Goal: Task Accomplishment & Management: Complete application form

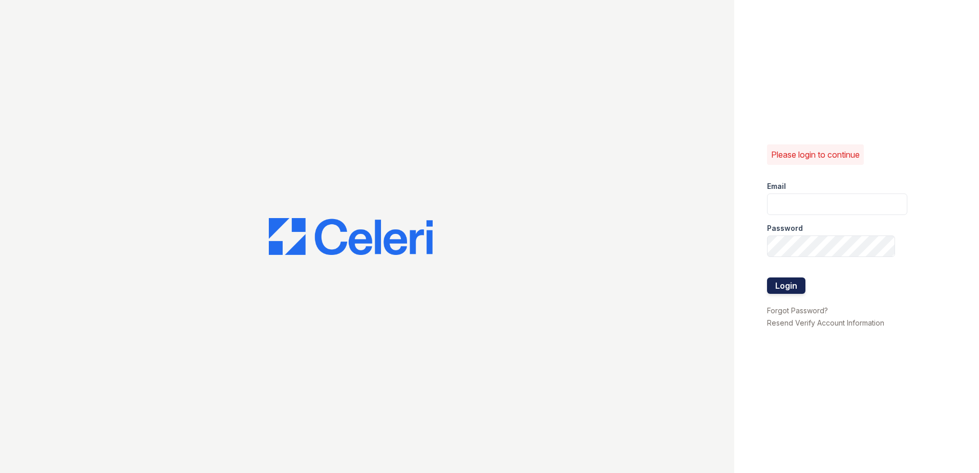
type input "[EMAIL_ADDRESS][DOMAIN_NAME]"
click at [790, 286] on button "Login" at bounding box center [786, 286] width 38 height 16
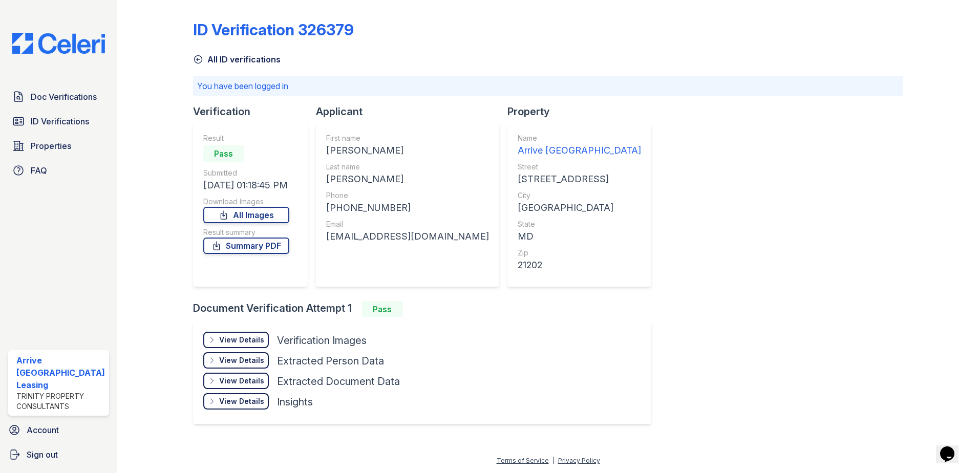
click at [200, 59] on icon at bounding box center [198, 59] width 10 height 10
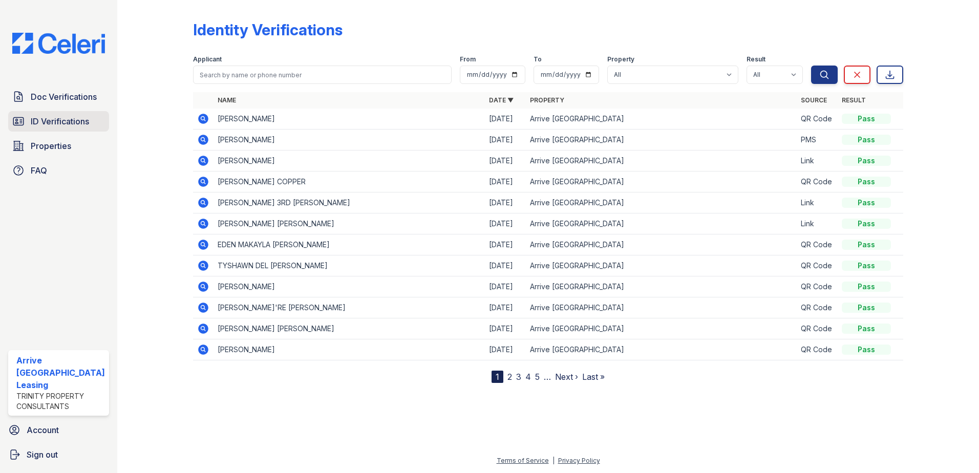
click at [72, 122] on span "ID Verifications" at bounding box center [60, 121] width 58 height 12
click at [57, 97] on span "Doc Verifications" at bounding box center [64, 97] width 66 height 12
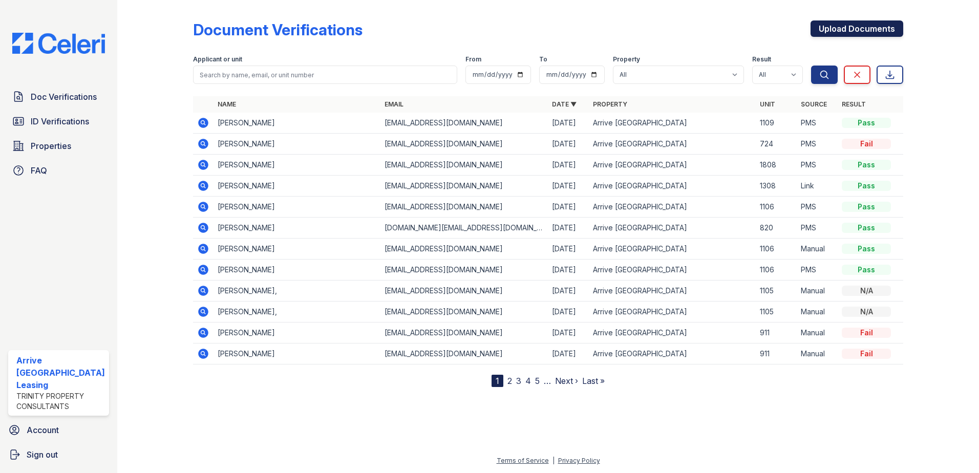
drag, startPoint x: 827, startPoint y: 30, endPoint x: 806, endPoint y: 27, distance: 21.2
click at [827, 29] on link "Upload Documents" at bounding box center [857, 28] width 93 height 16
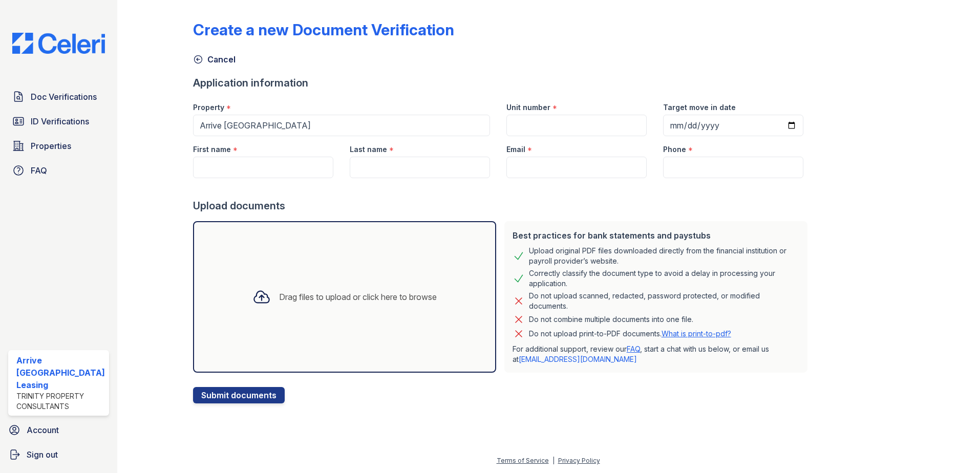
click at [401, 254] on div "Drag files to upload or click here to browse" at bounding box center [344, 297] width 303 height 152
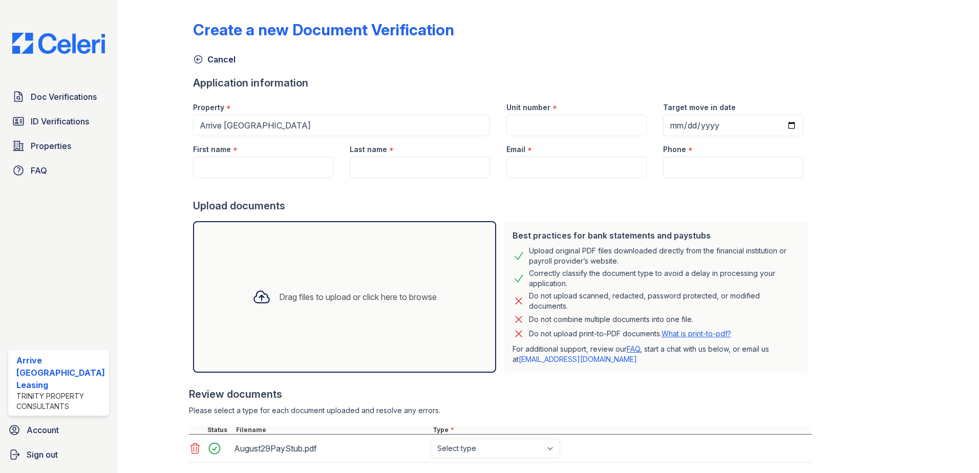
click at [432, 321] on div "Drag files to upload or click here to browse" at bounding box center [344, 297] width 303 height 152
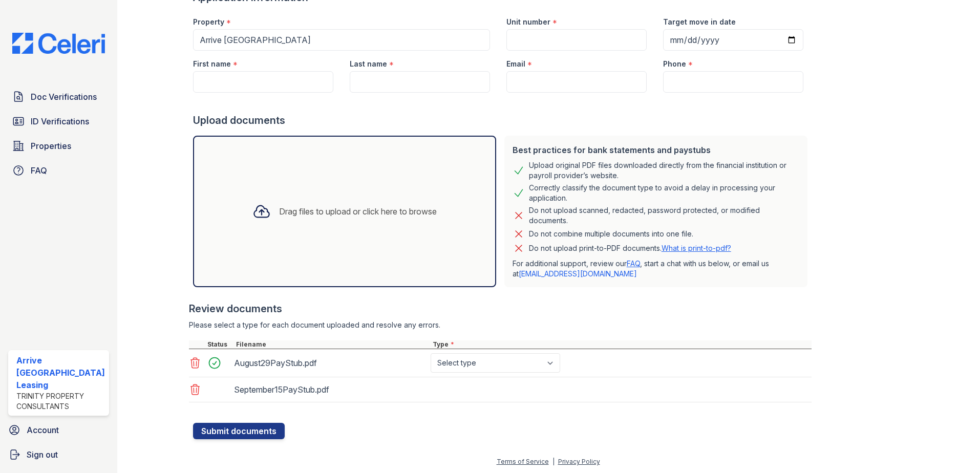
scroll to position [87, 0]
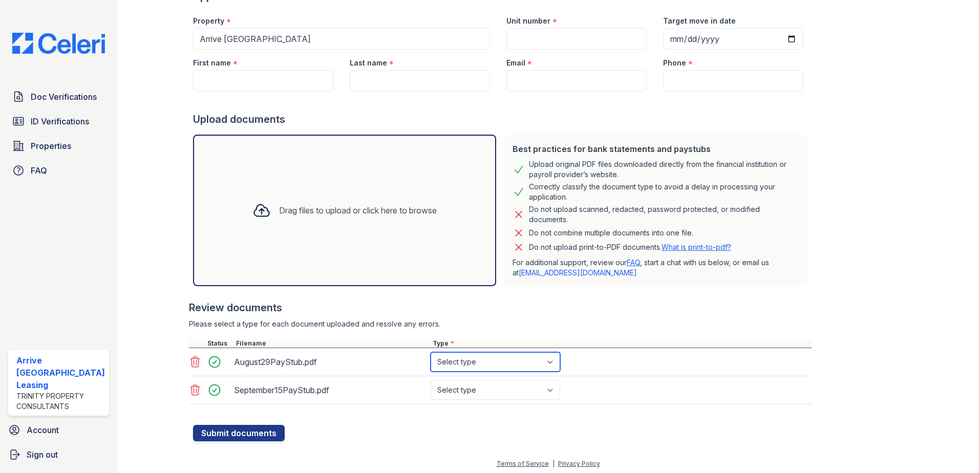
drag, startPoint x: 522, startPoint y: 359, endPoint x: 517, endPoint y: 366, distance: 8.0
click at [522, 359] on select "Select type Paystub Bank Statement Offer Letter Tax Documents Benefit Award Let…" at bounding box center [496, 361] width 130 height 19
select select "paystub"
click at [431, 352] on select "Select type Paystub Bank Statement Offer Letter Tax Documents Benefit Award Let…" at bounding box center [496, 361] width 130 height 19
drag, startPoint x: 494, startPoint y: 387, endPoint x: 493, endPoint y: 378, distance: 8.8
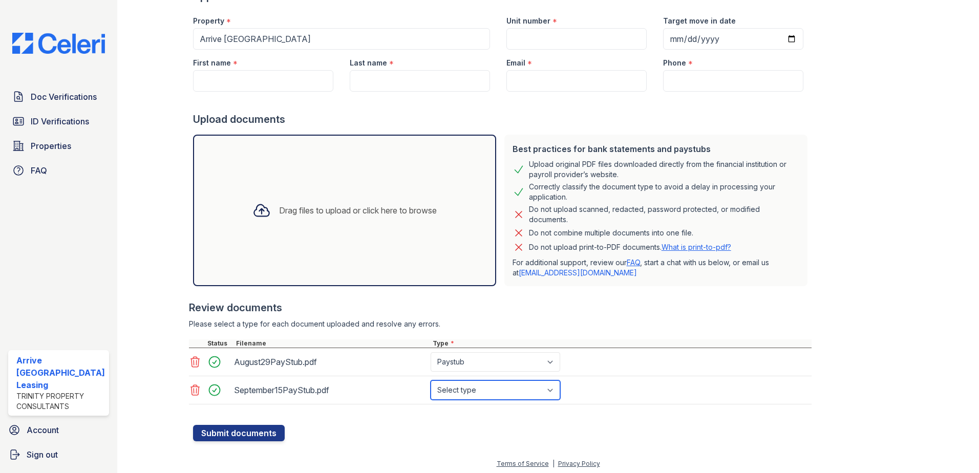
click at [494, 387] on select "Select type Paystub Bank Statement Offer Letter Tax Documents Benefit Award Let…" at bounding box center [496, 389] width 130 height 19
select select "paystub"
click at [431, 380] on select "Select type Paystub Bank Statement Offer Letter Tax Documents Benefit Award Let…" at bounding box center [496, 389] width 130 height 19
click at [583, 388] on div "September15PayStub.pdf Select type Paystub Bank Statement Offer Letter Tax Docu…" at bounding box center [500, 390] width 623 height 28
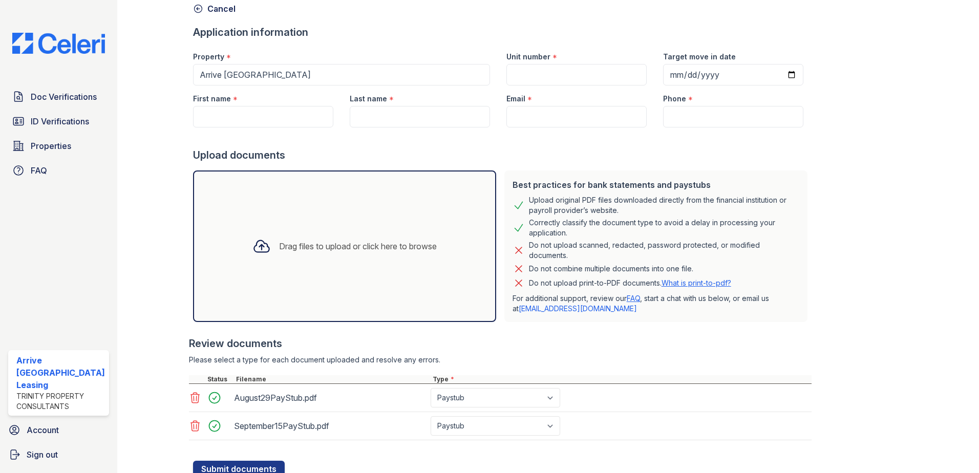
scroll to position [0, 0]
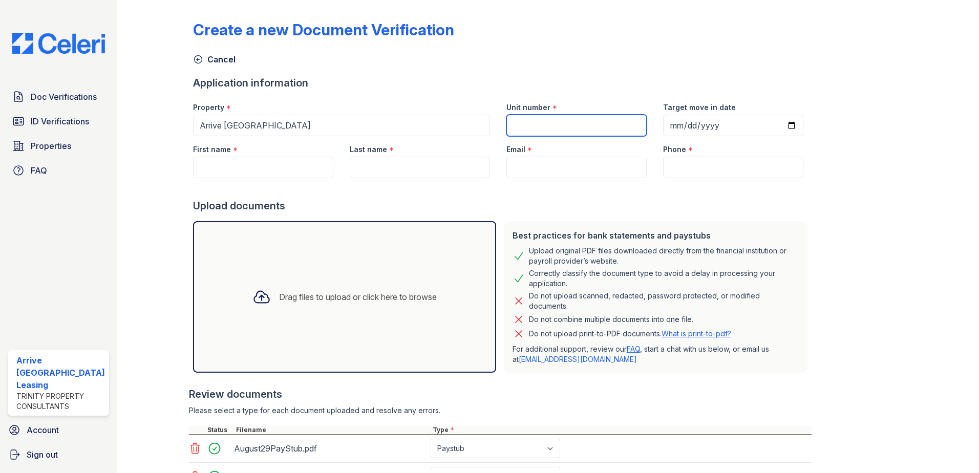
click at [525, 120] on input "Unit number" at bounding box center [576, 126] width 140 height 22
click at [544, 129] on input "Unit number" at bounding box center [576, 126] width 140 height 22
type input "523"
paste input "[PHONE_NUMBER]"
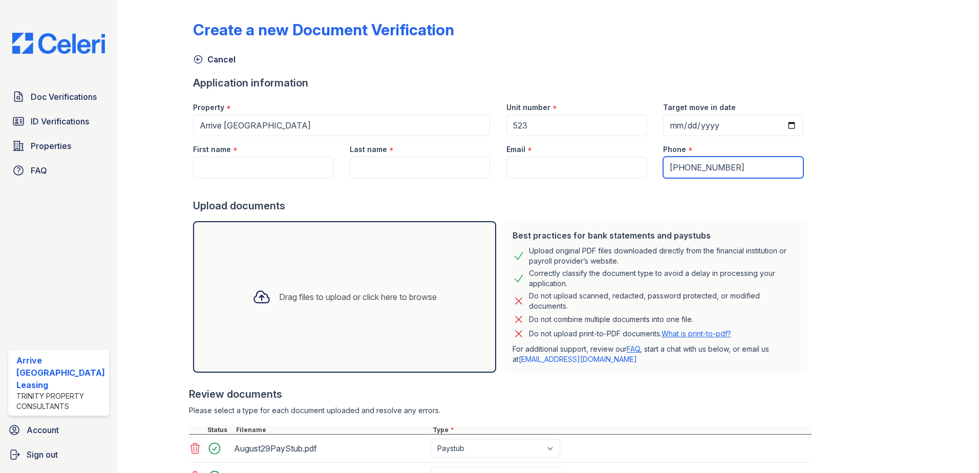
type input "[PHONE_NUMBER]"
paste input "[EMAIL_ADDRESS][DOMAIN_NAME]"
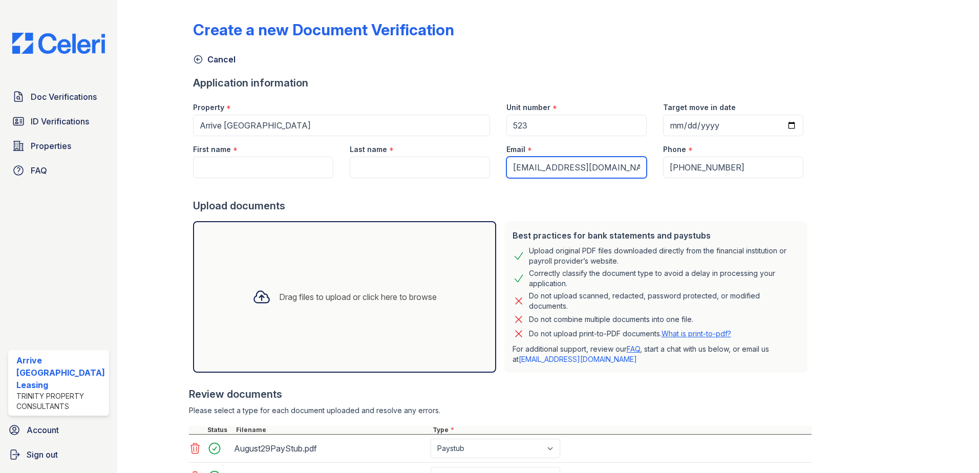
type input "[EMAIL_ADDRESS][DOMAIN_NAME]"
paste input "[PERSON_NAME]"
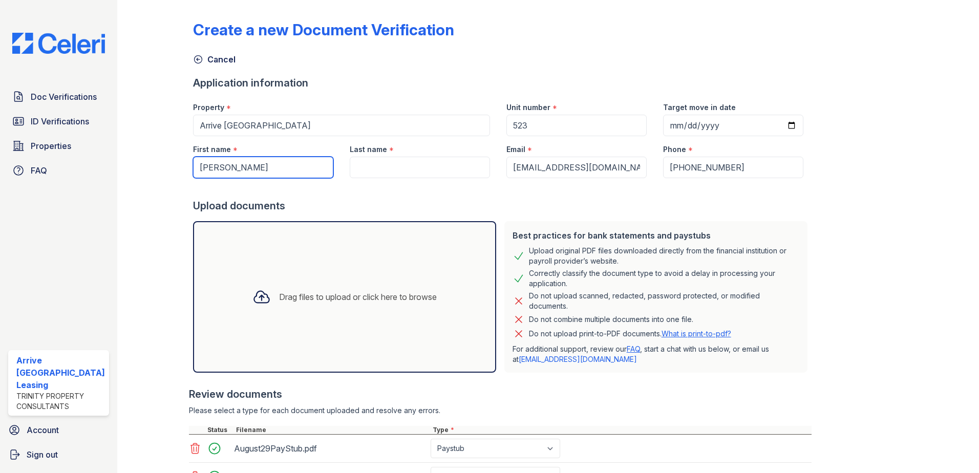
type input "[PERSON_NAME]"
paste input "[PERSON_NAME]"
type input "[PERSON_NAME]"
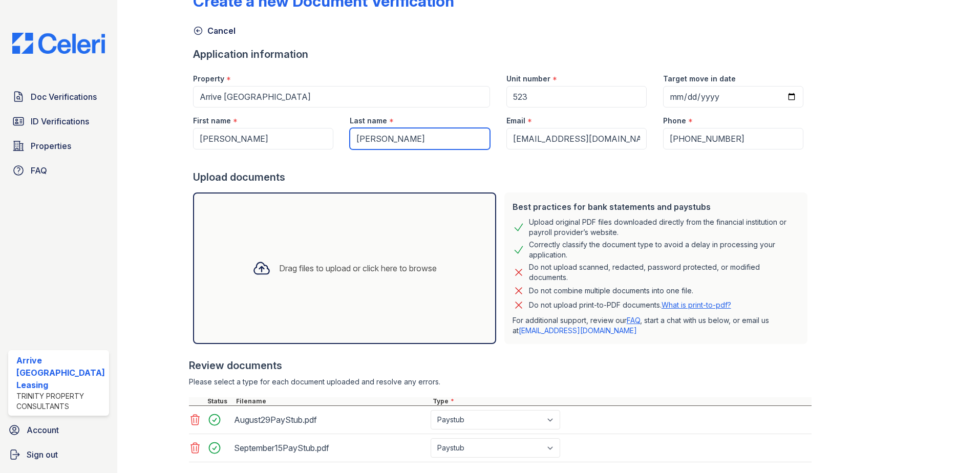
scroll to position [51, 0]
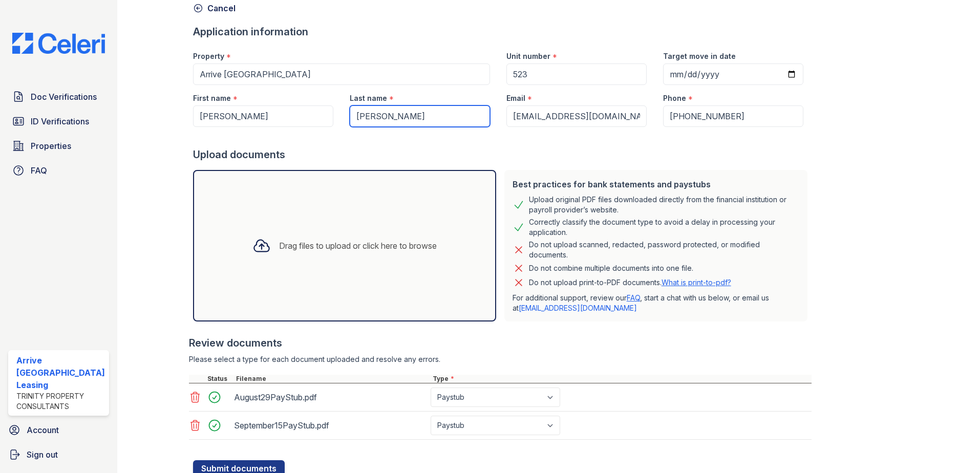
drag, startPoint x: 378, startPoint y: 122, endPoint x: 314, endPoint y: 128, distance: 64.8
click at [314, 128] on form "Application information Property * Arrive [GEOGRAPHIC_DATA] Unit number * 523 T…" at bounding box center [502, 251] width 619 height 452
paste input "Tunac"
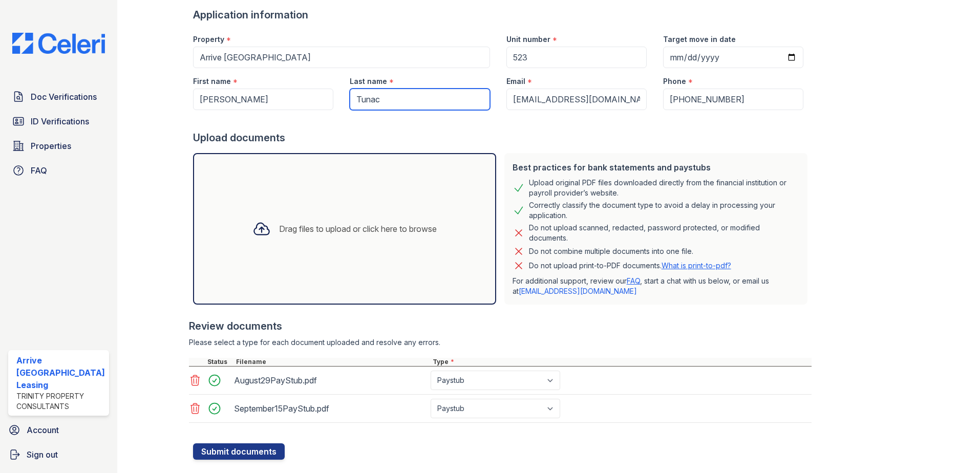
scroll to position [90, 0]
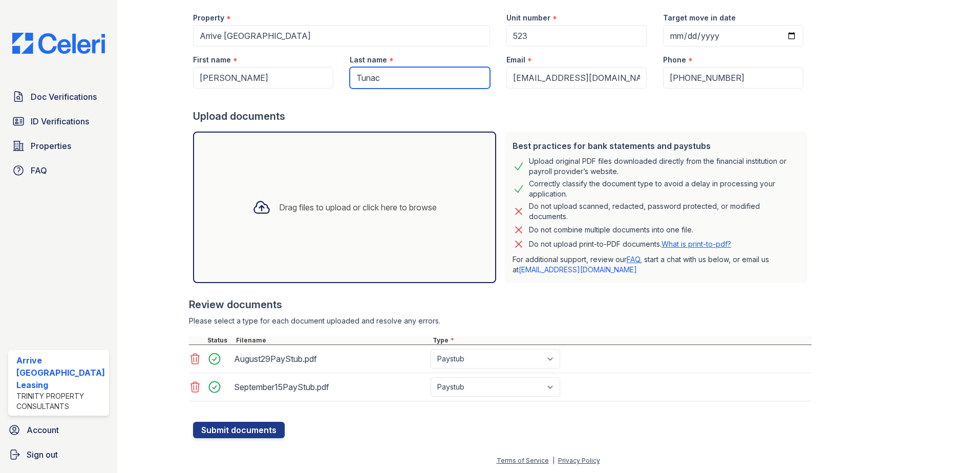
type input "Tunac"
click at [774, 37] on input "Target move in date" at bounding box center [733, 36] width 140 height 22
type input "[DATE]"
click at [266, 429] on button "Submit documents" at bounding box center [239, 430] width 92 height 16
